Goal: Check status: Check status

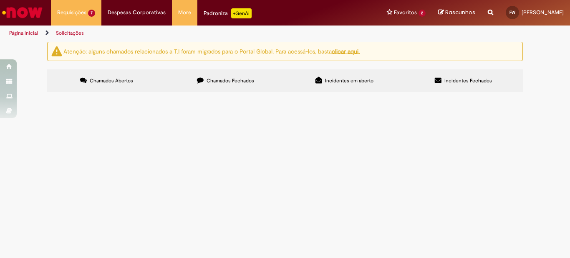
click at [225, 84] on label "Chamados Fechados" at bounding box center [225, 80] width 119 height 23
click at [0, 0] on span "EMISSÃO DE NF PARA RETORNO DE AG DA DT 6102096100 - CARRETA RLM5A30" at bounding box center [0, 0] width 0 height 0
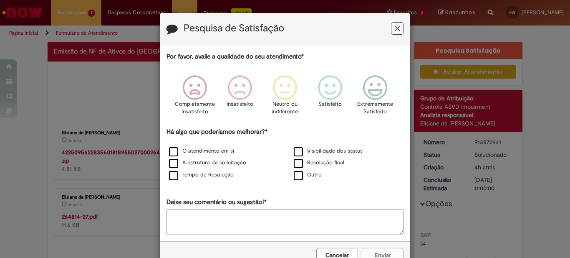
click at [111, 152] on div "Pesquisa de Satisfação Por favor, avalie a qualidade do seu atendimento* Comple…" at bounding box center [285, 129] width 570 height 258
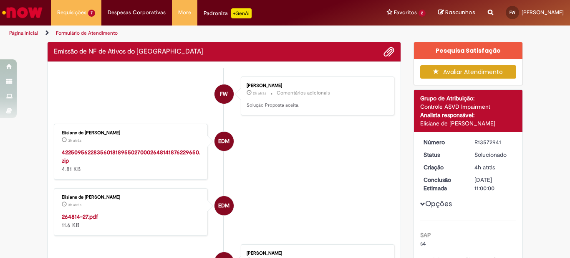
click at [132, 115] on li "FW [PERSON_NAME] 2h atrás 2 horas atrás Comentários adicionais Solução Proposta…" at bounding box center [224, 95] width 341 height 39
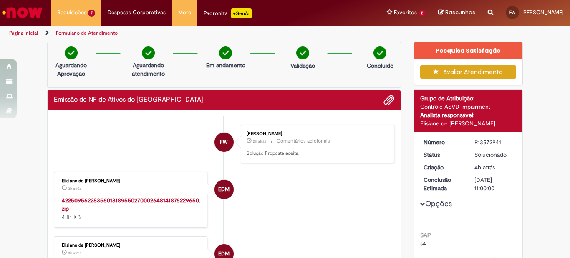
click at [129, 198] on strong "42250956228356018189550270002648141876229650.zip" at bounding box center [131, 204] width 139 height 16
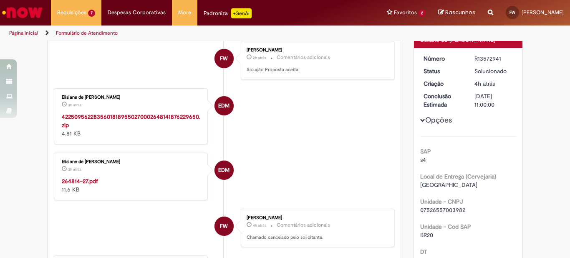
click at [151, 117] on strong "42250956228356018189550270002648141876229650.zip" at bounding box center [131, 121] width 139 height 16
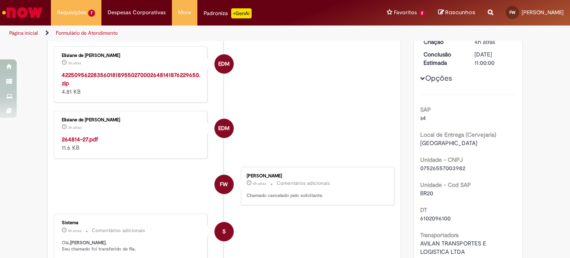
scroll to position [209, 0]
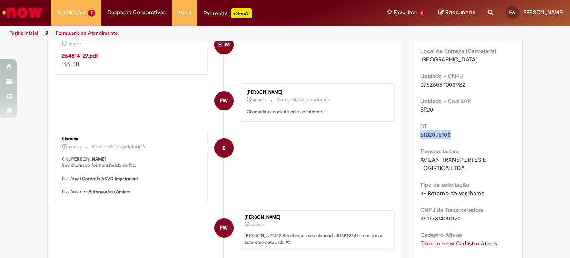
drag, startPoint x: 417, startPoint y: 137, endPoint x: 469, endPoint y: 137, distance: 52.6
click at [469, 137] on div "Número R13572941 Status Solucionado Criação 4h atrás 4 horas atrás Conclusão Es…" at bounding box center [468, 125] width 109 height 404
copy span "6102096100"
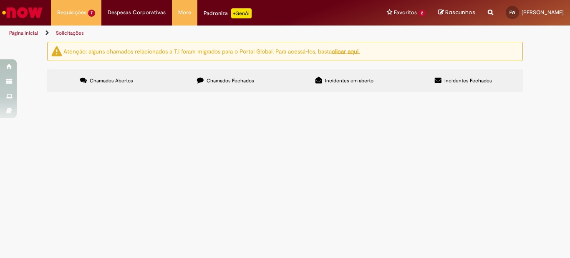
click at [198, 75] on label "Chamados Fechados" at bounding box center [225, 80] width 119 height 23
click at [130, 81] on label "Chamados Abertos" at bounding box center [106, 80] width 119 height 23
click at [0, 0] on span "EMISSÃO DE NF PARA RETORNO DE AG DA DT 6102095996 - CARRETA FSV4E95" at bounding box center [0, 0] width 0 height 0
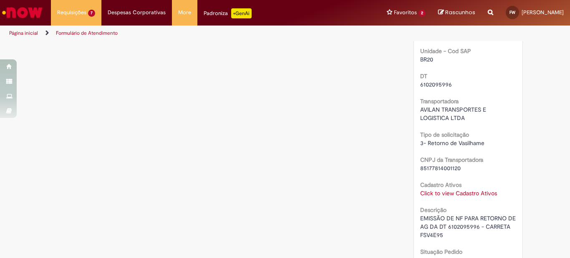
scroll to position [501, 0]
